Goal: Task Accomplishment & Management: Manage account settings

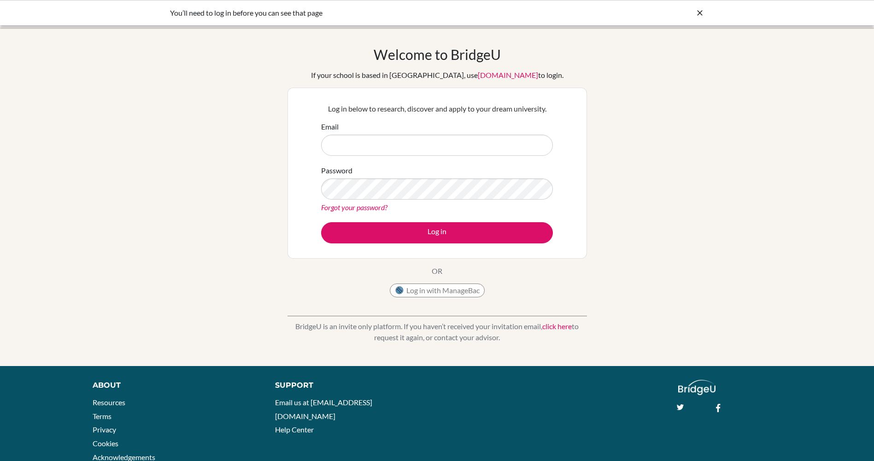
click at [555, 327] on link "click here" at bounding box center [556, 326] width 29 height 9
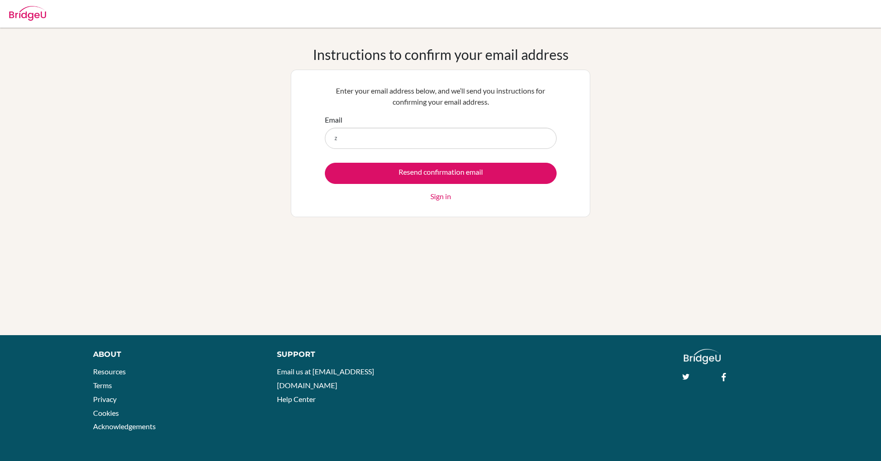
type input "[EMAIL_ADDRESS][DOMAIN_NAME]"
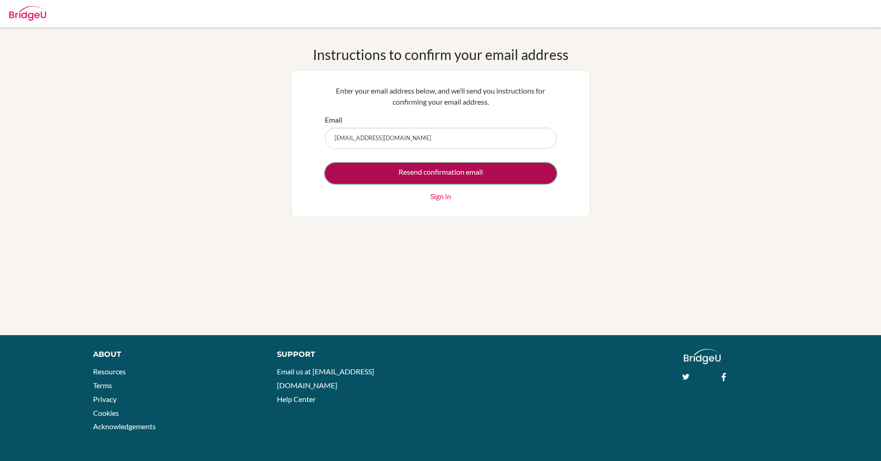
click at [439, 171] on input "Resend confirmation email" at bounding box center [441, 173] width 232 height 21
